Goal: Information Seeking & Learning: Learn about a topic

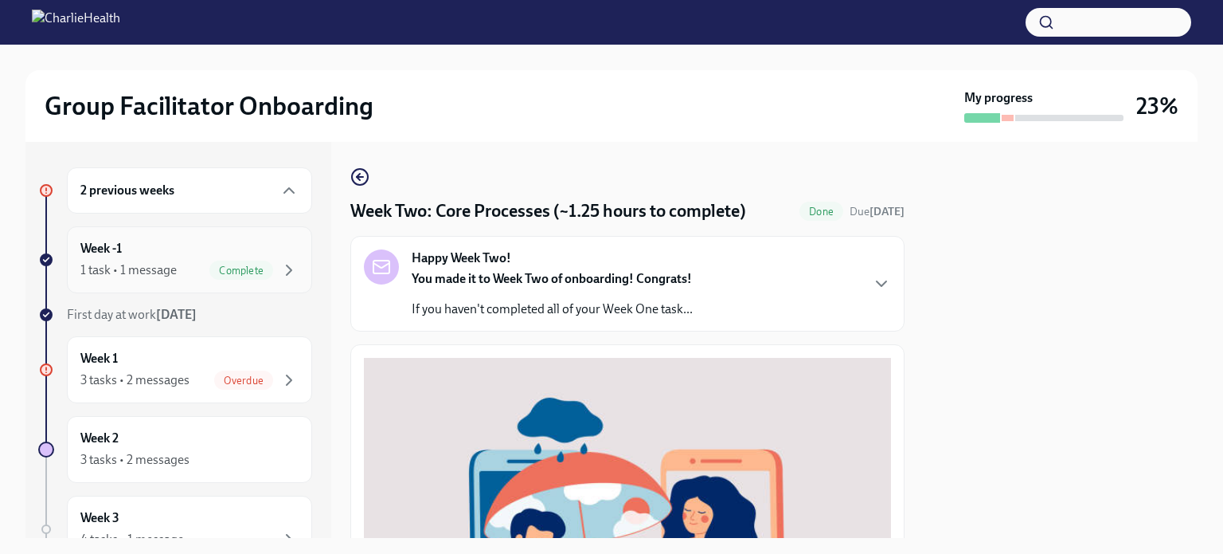
scroll to position [478, 0]
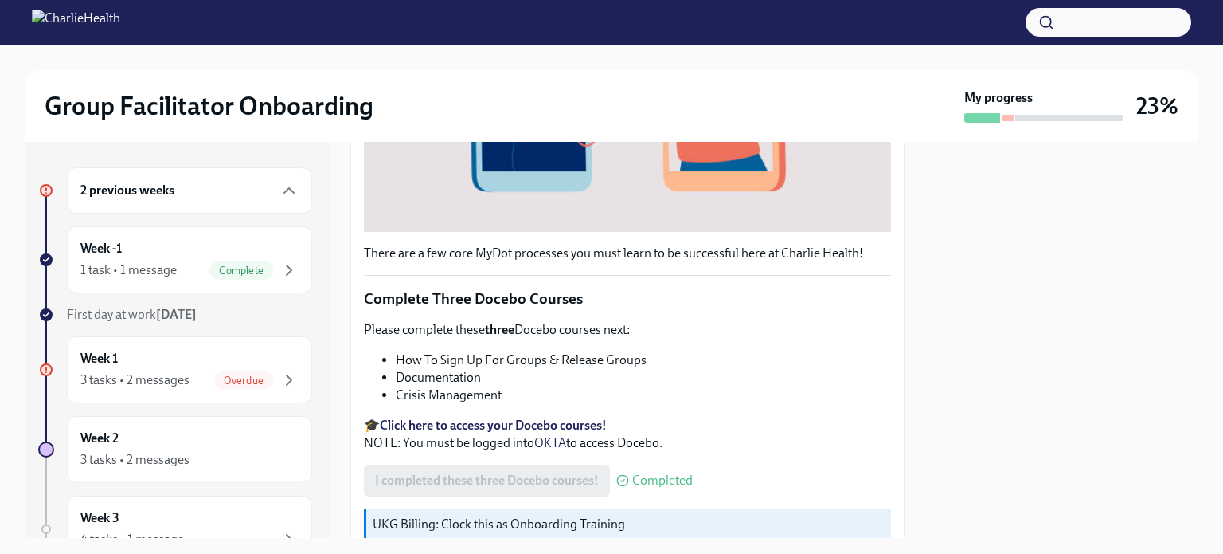
click at [221, 193] on div "2 previous weeks" at bounding box center [189, 190] width 218 height 19
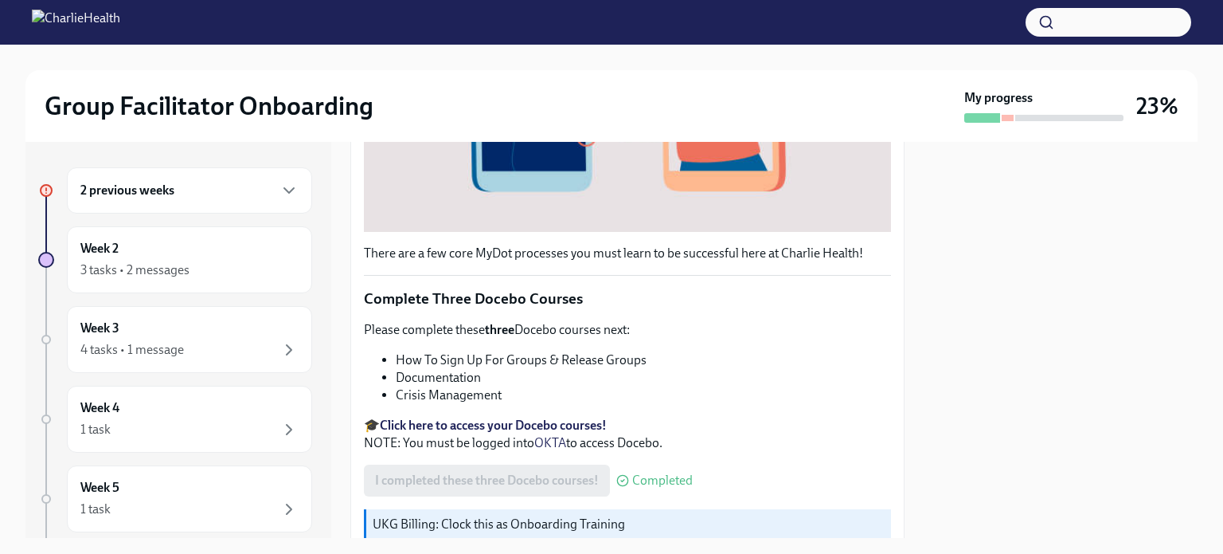
click at [221, 193] on div "2 previous weeks" at bounding box center [189, 190] width 218 height 19
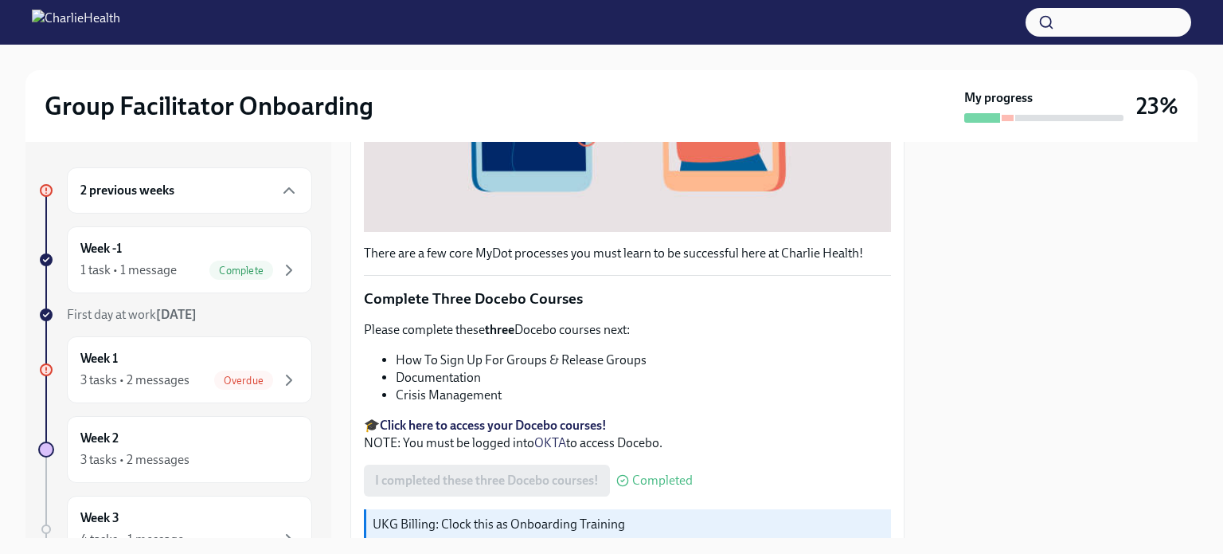
click at [218, 190] on div "2 previous weeks" at bounding box center [189, 190] width 218 height 19
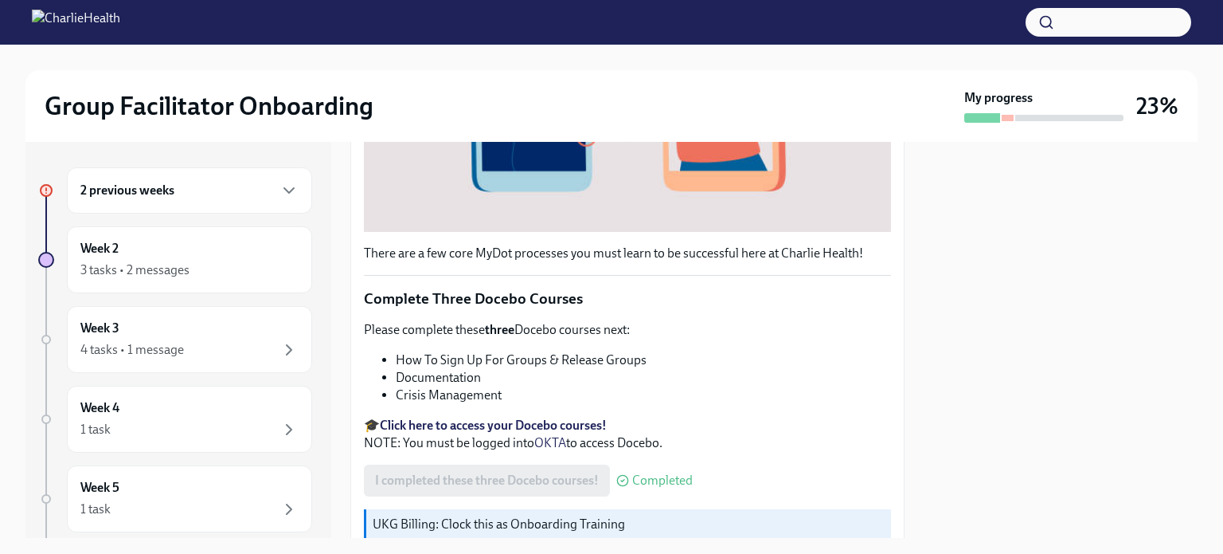
click at [218, 190] on div "2 previous weeks" at bounding box center [189, 190] width 218 height 19
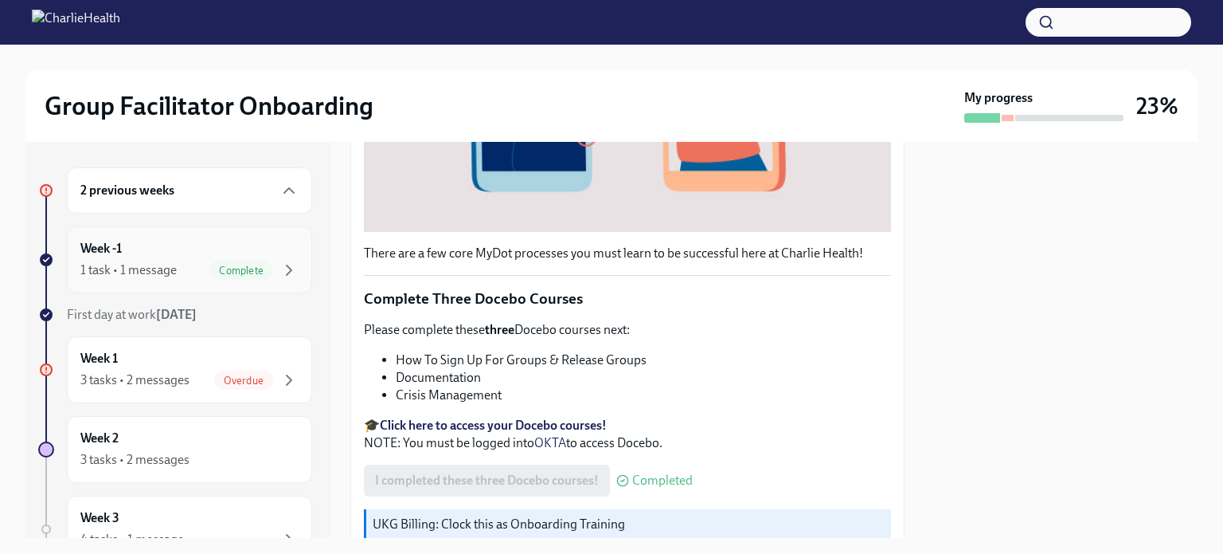
click at [108, 255] on h6 "Week -1" at bounding box center [100, 249] width 41 height 18
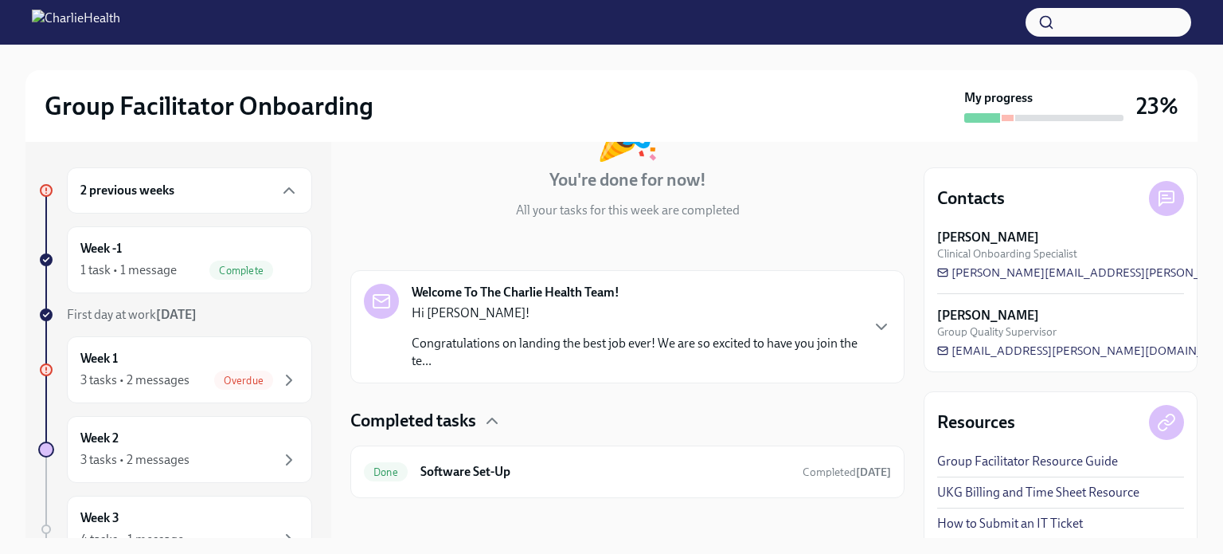
scroll to position [144, 0]
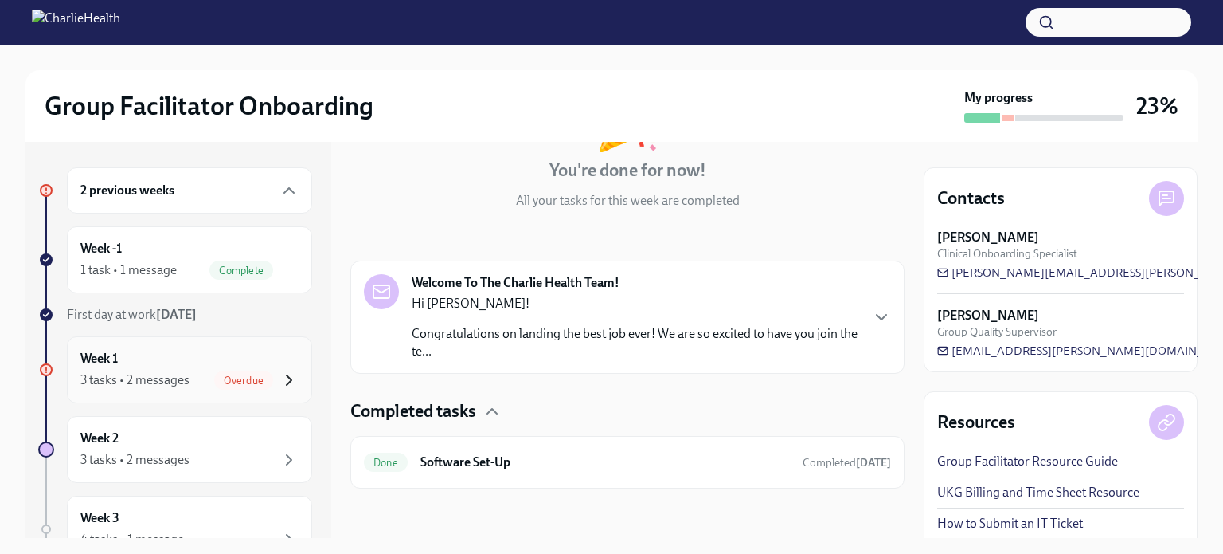
click at [280, 378] on icon "button" at bounding box center [289, 379] width 19 height 19
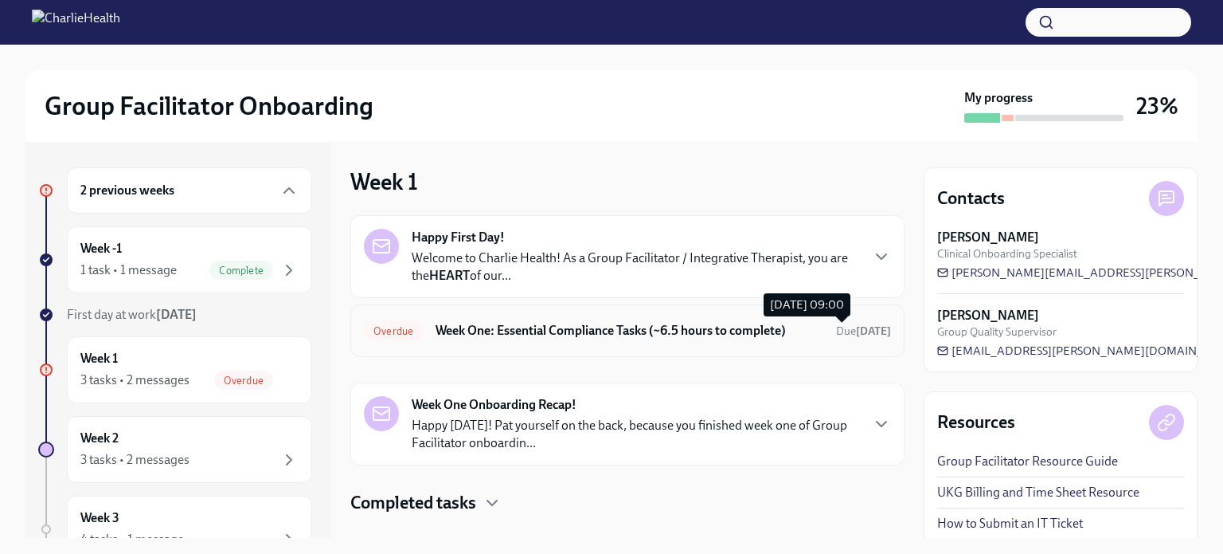
click at [836, 331] on span "Due [DATE]" at bounding box center [863, 331] width 55 height 14
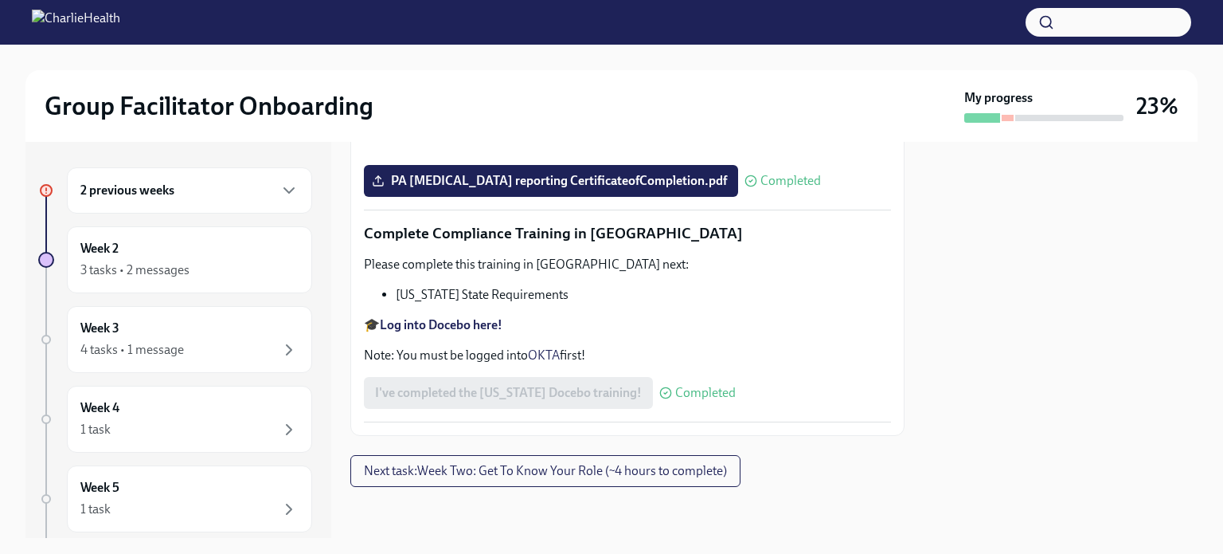
scroll to position [3548, 0]
click at [495, 480] on button "Next task : Week Two: Get To Know Your Role (~4 hours to complete)" at bounding box center [545, 471] width 390 height 32
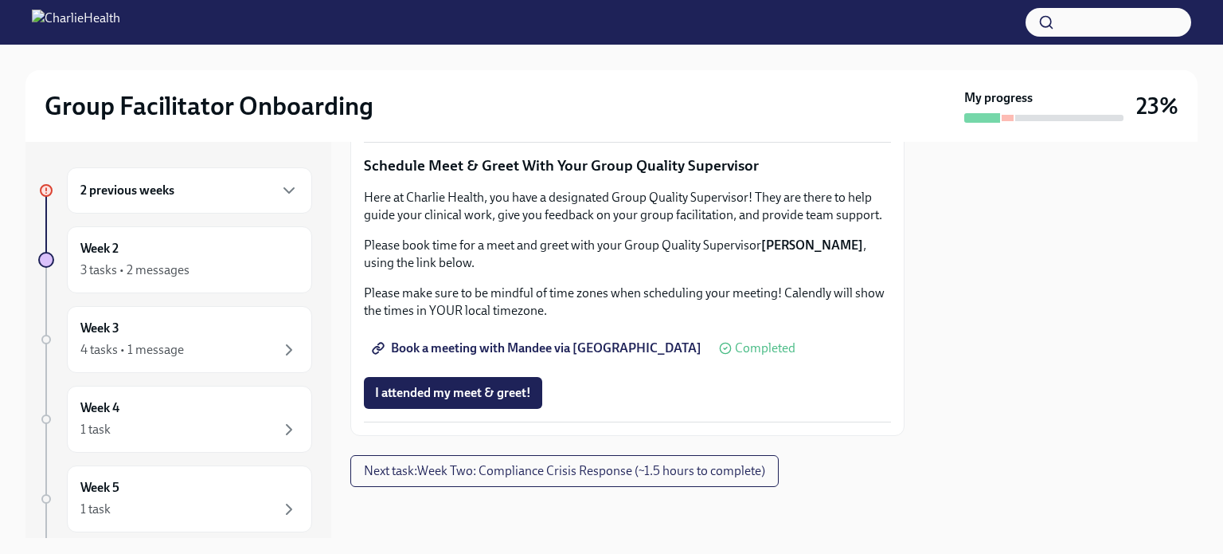
scroll to position [1620, 0]
click at [472, 347] on span "Book a meeting with Mandee via [GEOGRAPHIC_DATA]" at bounding box center [538, 348] width 327 height 16
click at [390, 479] on span "Next task : Week Two: Compliance Crisis Response (~1.5 hours to complete)" at bounding box center [564, 471] width 401 height 16
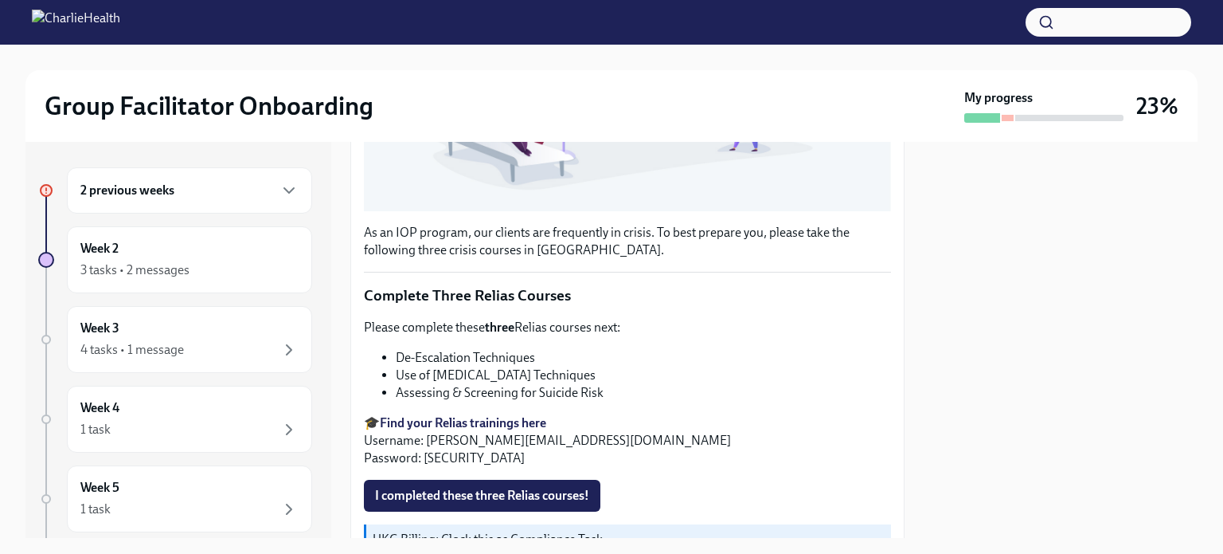
scroll to position [573, 0]
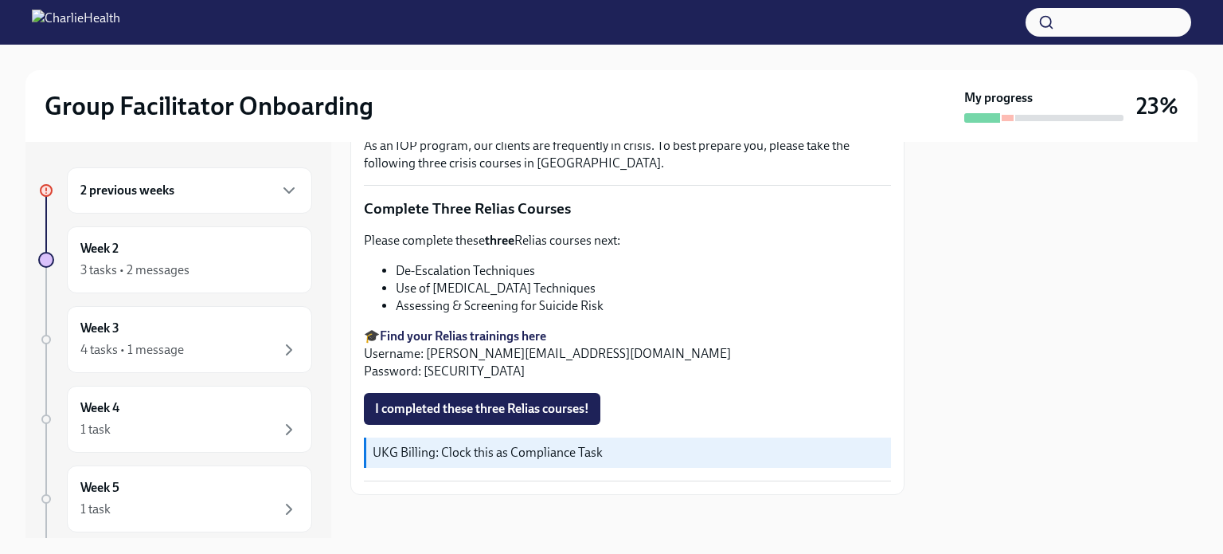
click at [491, 328] on strong "Find your Relias trainings here" at bounding box center [463, 335] width 166 height 15
drag, startPoint x: 395, startPoint y: 280, endPoint x: 594, endPoint y: 288, distance: 199.3
click at [594, 288] on li "Use of [MEDICAL_DATA] Techniques" at bounding box center [643, 289] width 495 height 18
copy li "Use of [MEDICAL_DATA] Techniques"
drag, startPoint x: 395, startPoint y: 295, endPoint x: 609, endPoint y: 303, distance: 213.6
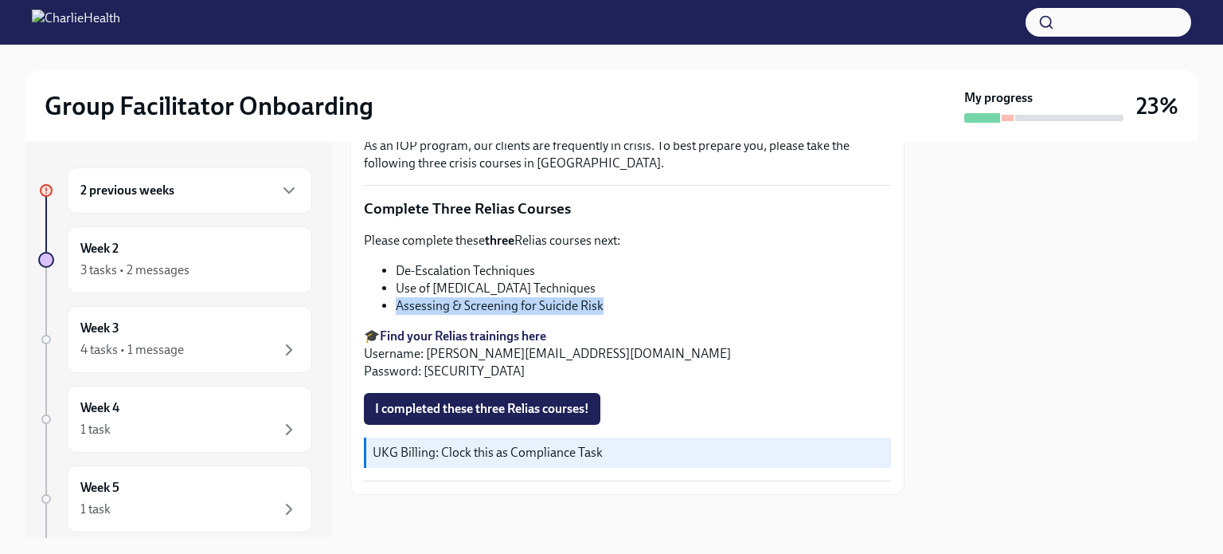
click at [609, 303] on li "Assessing & Screening for Suicide Risk" at bounding box center [643, 306] width 495 height 18
copy li "Assessing & Screening for Suicide Risk"
